Goal: Find specific page/section: Find specific page/section

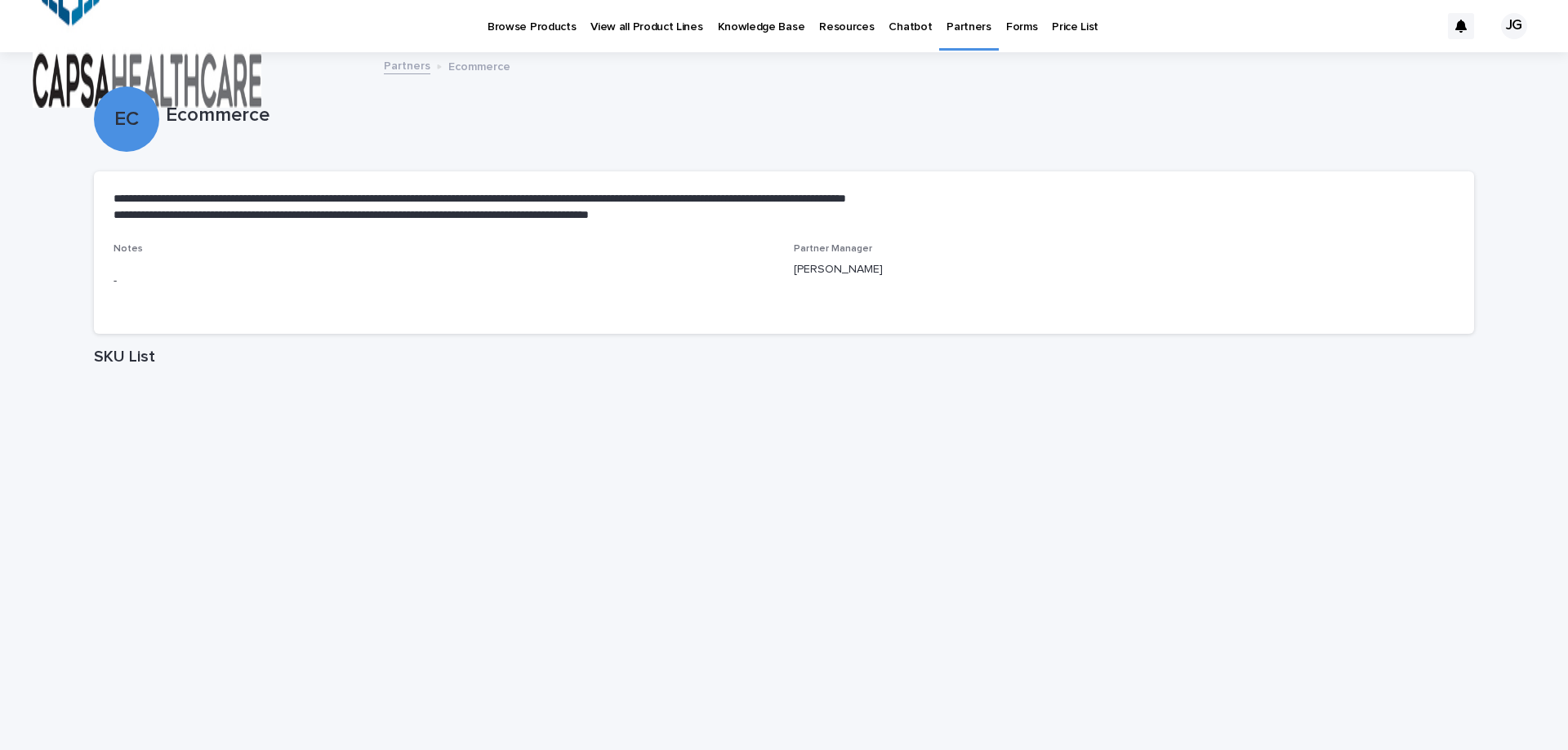
click at [867, 269] on p "[PERSON_NAME]" at bounding box center [1124, 270] width 661 height 17
click at [119, 362] on h1 "SKU List" at bounding box center [784, 357] width 1381 height 20
click at [407, 71] on link "Partners" at bounding box center [407, 65] width 46 height 19
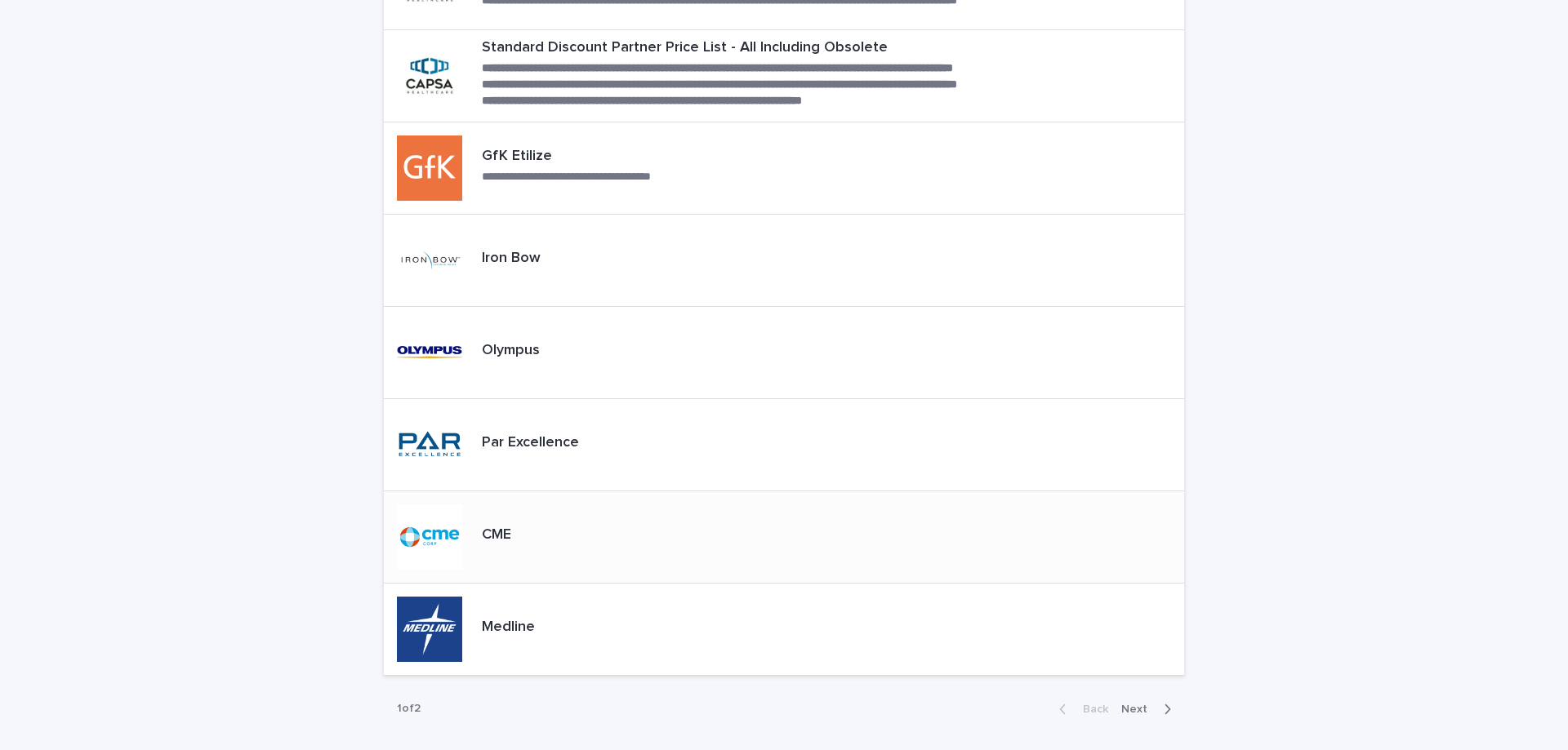
scroll to position [482, 0]
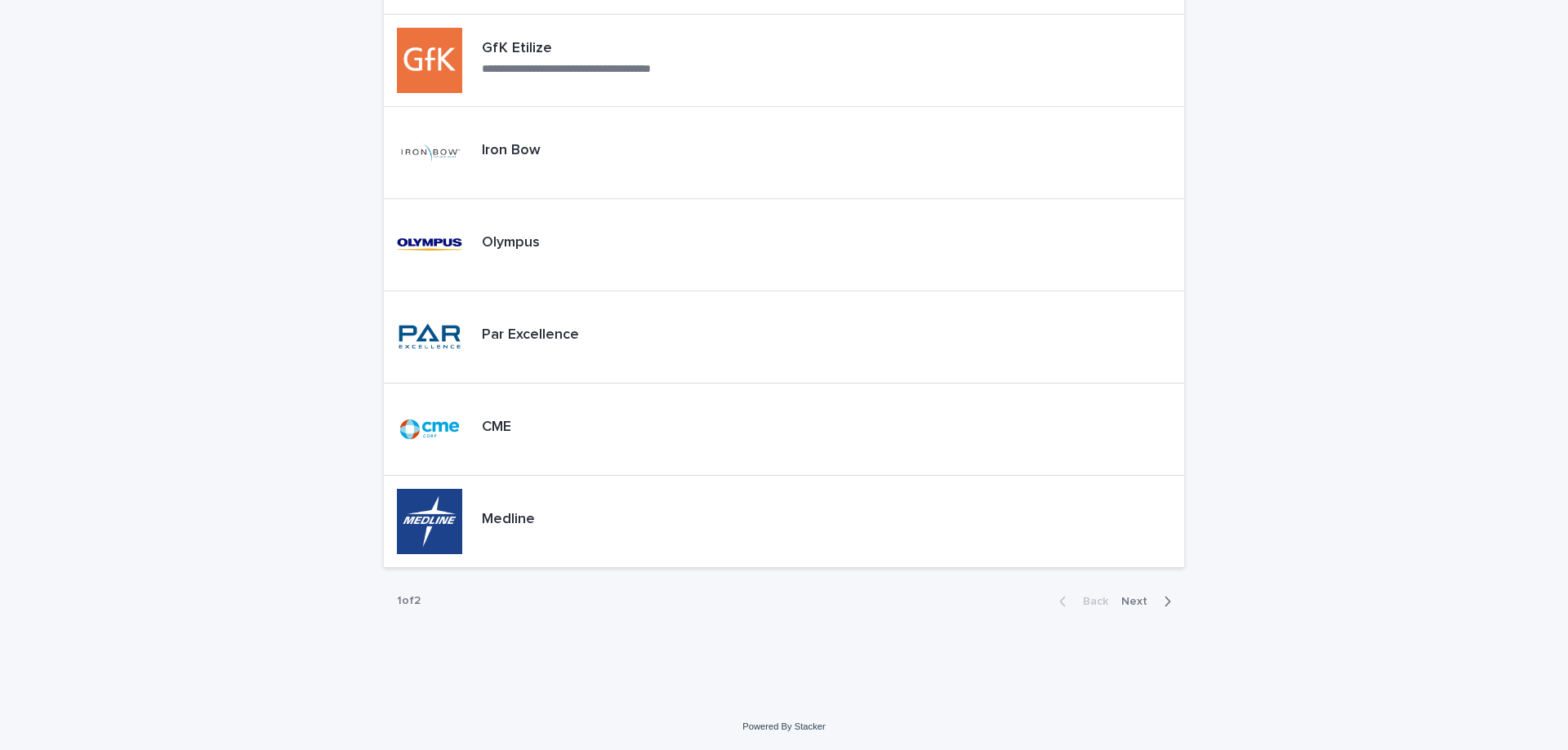
click at [1142, 596] on span "Next" at bounding box center [1139, 601] width 36 height 11
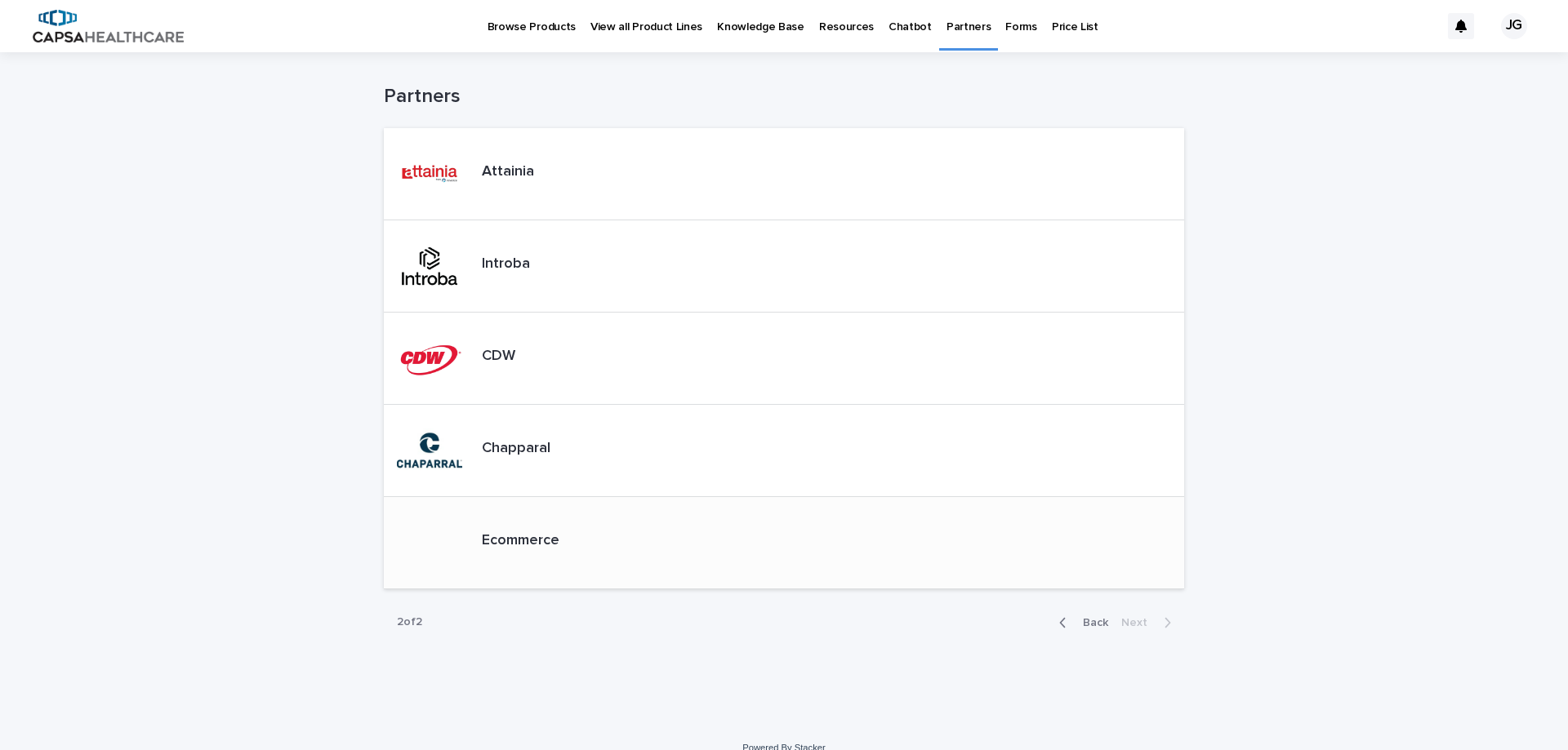
click at [502, 546] on p "Ecommerce" at bounding box center [521, 540] width 77 height 18
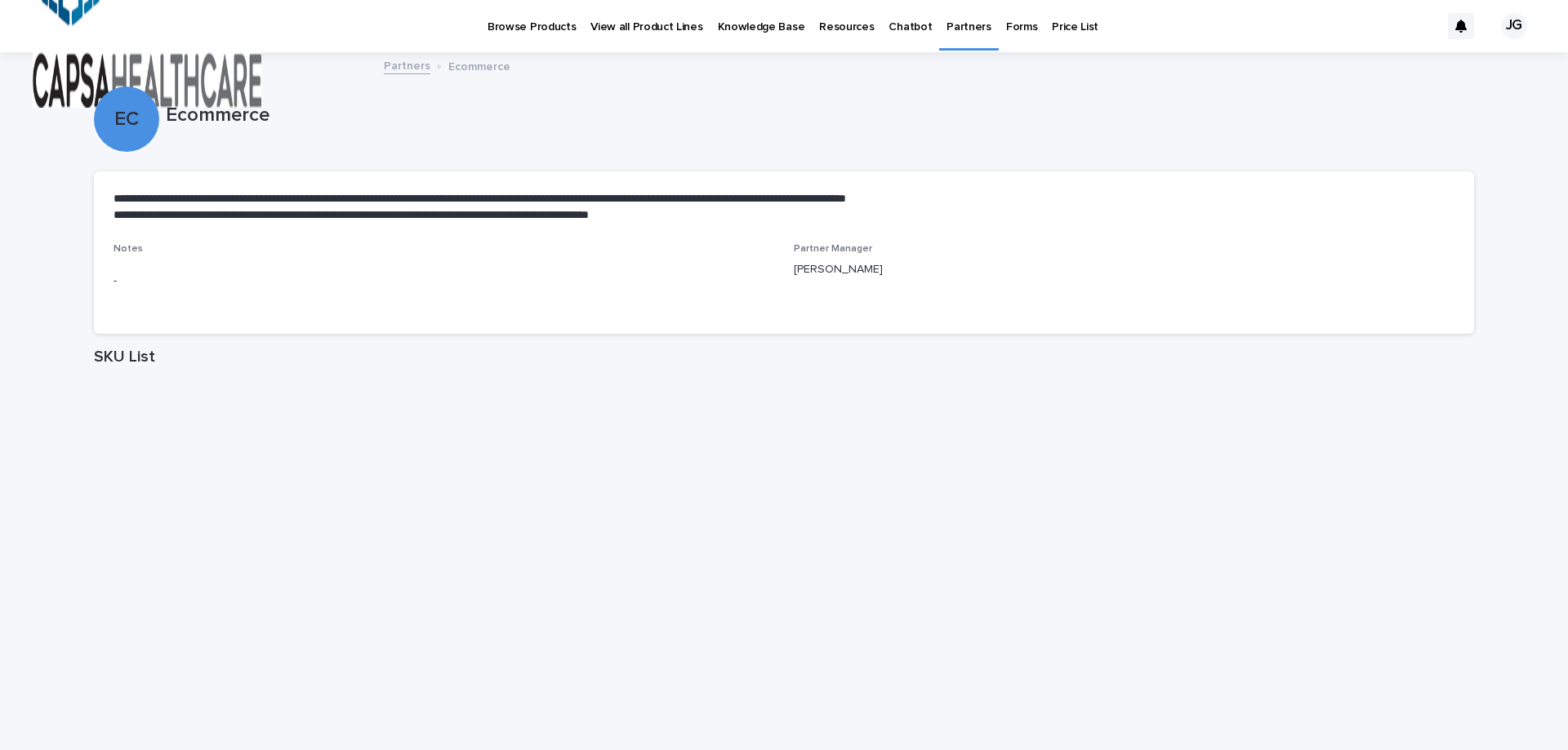
click at [850, 243] on p "Partner Manager" at bounding box center [1124, 248] width 661 height 11
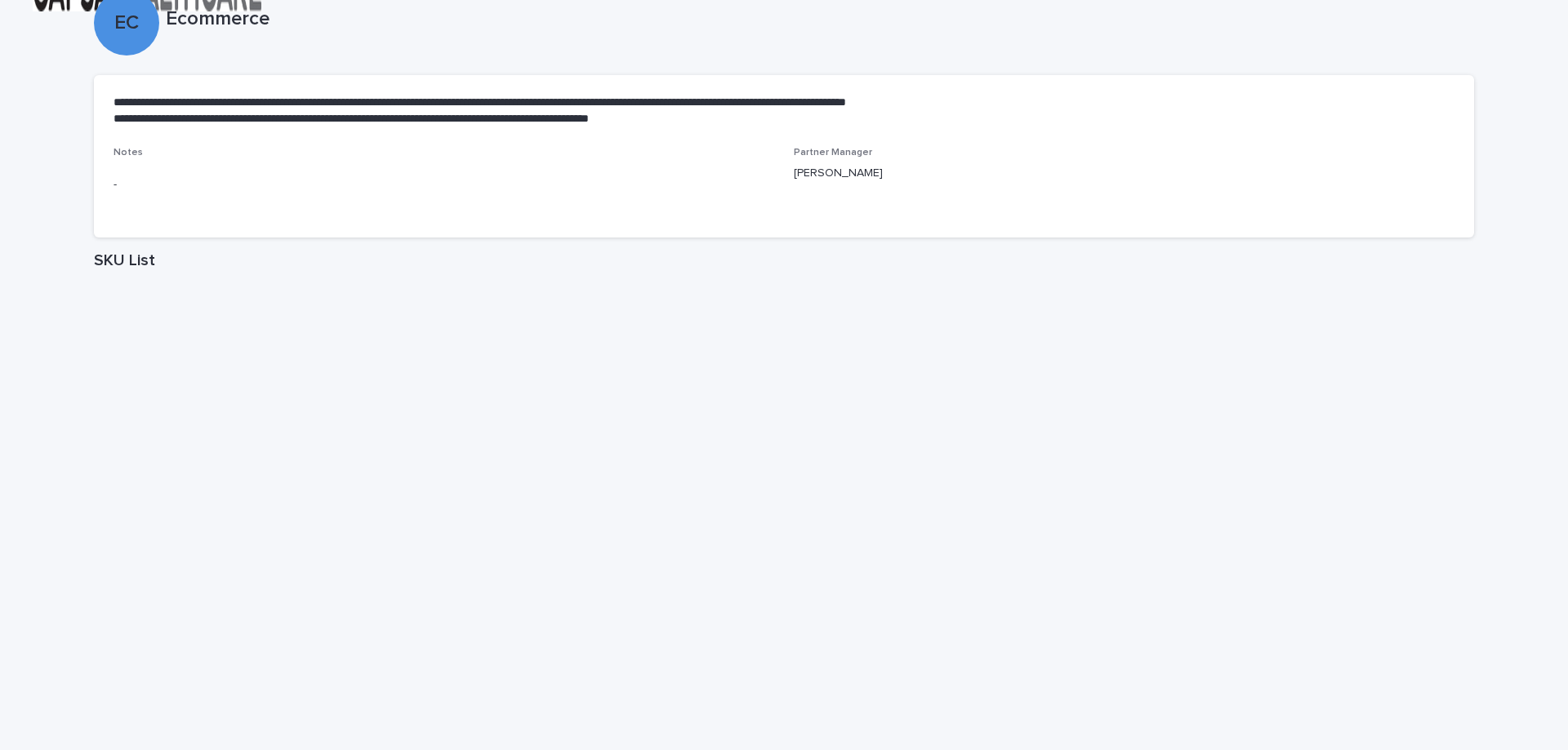
scroll to position [159, 0]
